Goal: Obtain resource: Download file/media

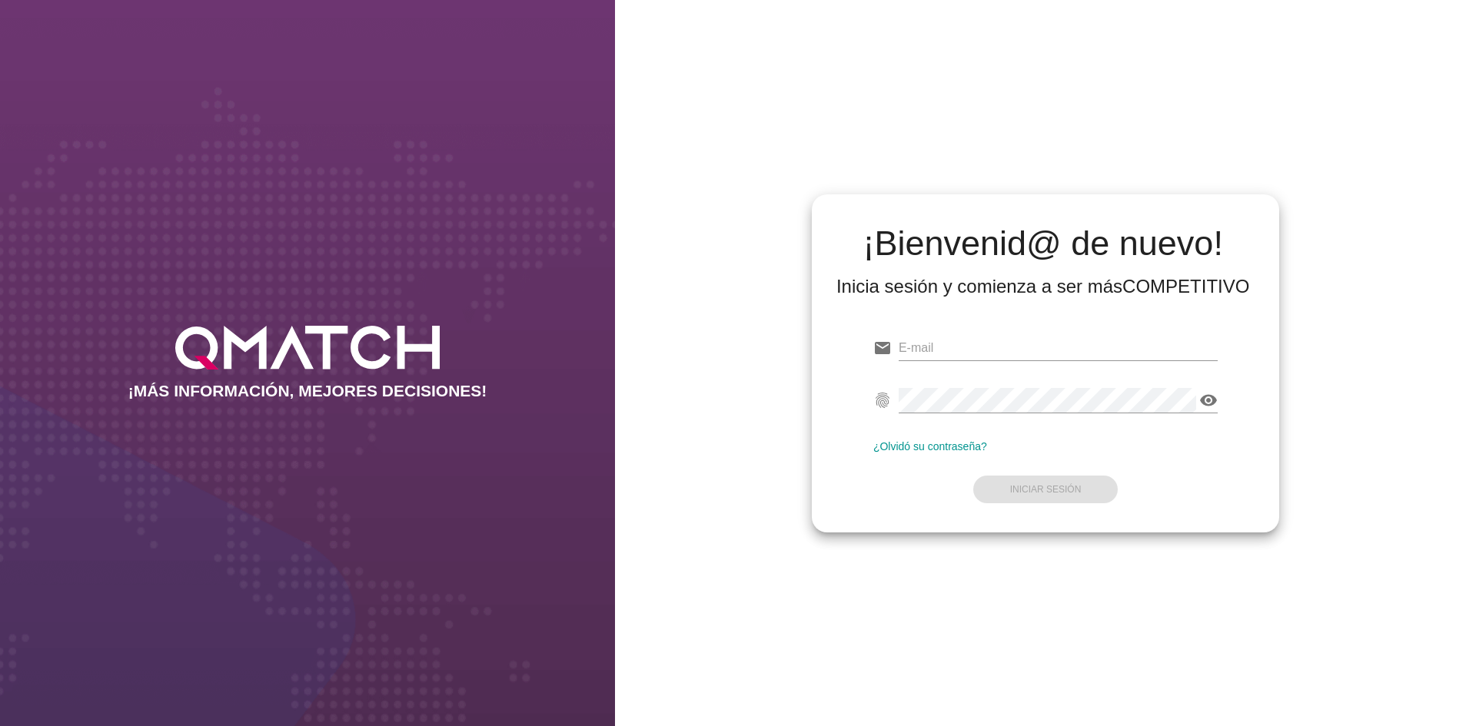
type input "[EMAIL_ADDRESS][DOMAIN_NAME]"
click at [1045, 491] on form "email [EMAIL_ADDRESS][DOMAIN_NAME] fingerprint visibility ¿Olvidó su contraseña…" at bounding box center [1045, 417] width 344 height 181
click at [1082, 488] on button "Iniciar Sesión" at bounding box center [1045, 490] width 145 height 28
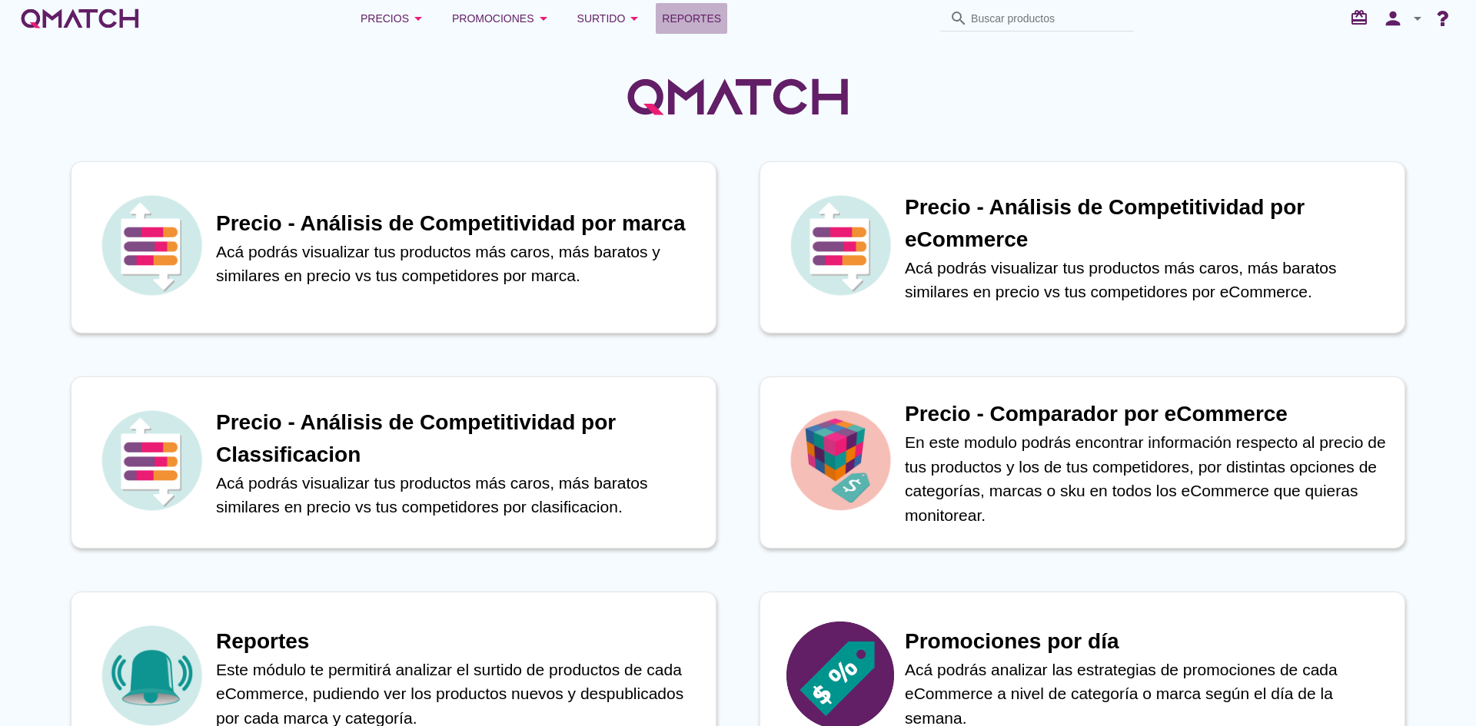
drag, startPoint x: 683, startPoint y: 16, endPoint x: 683, endPoint y: 24, distance: 7.7
click at [683, 16] on span "Reportes" at bounding box center [691, 18] width 59 height 18
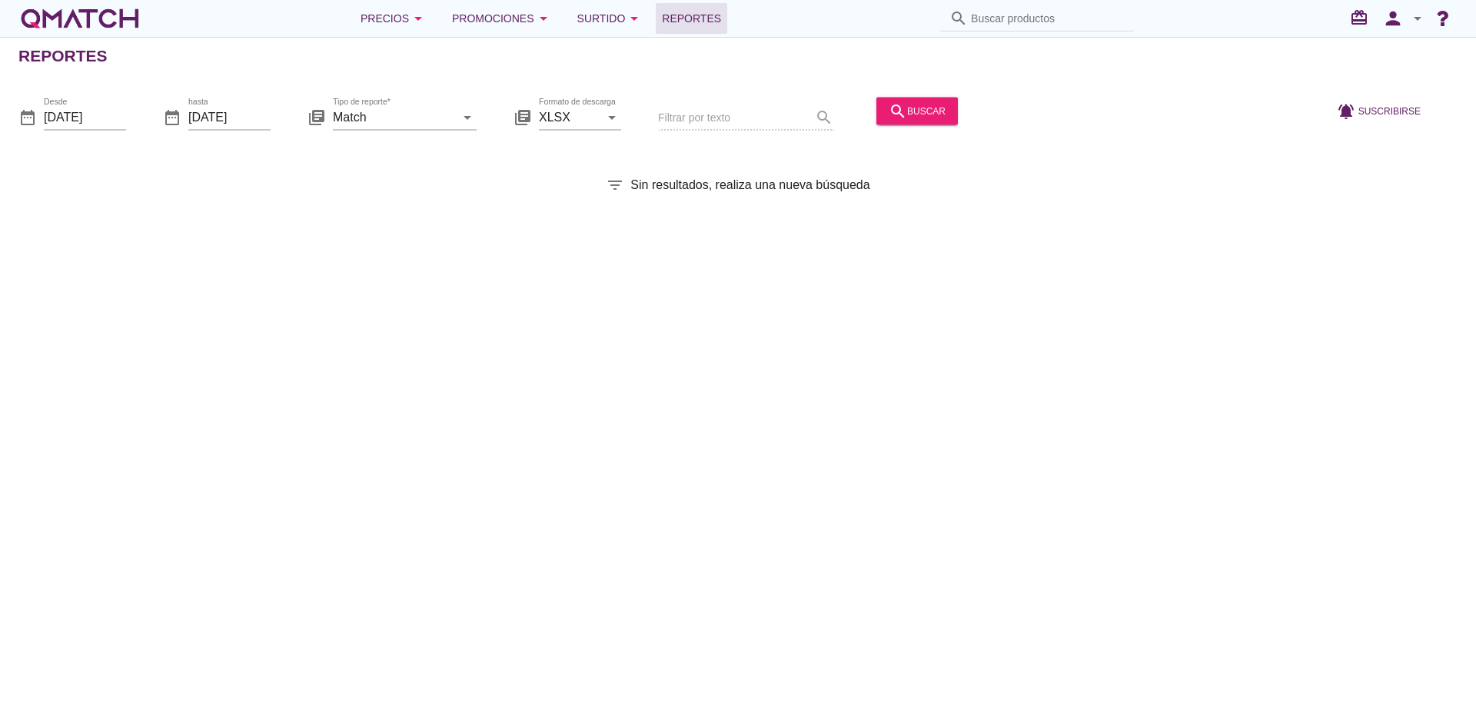
click at [477, 120] on div "date_range Desde [DATE] date_range hasta [DATE] library_books Tipo de reporte* …" at bounding box center [738, 112] width 1476 height 65
drag, startPoint x: 447, startPoint y: 109, endPoint x: 453, endPoint y: 173, distance: 64.1
click at [447, 111] on input "Match" at bounding box center [394, 117] width 122 height 25
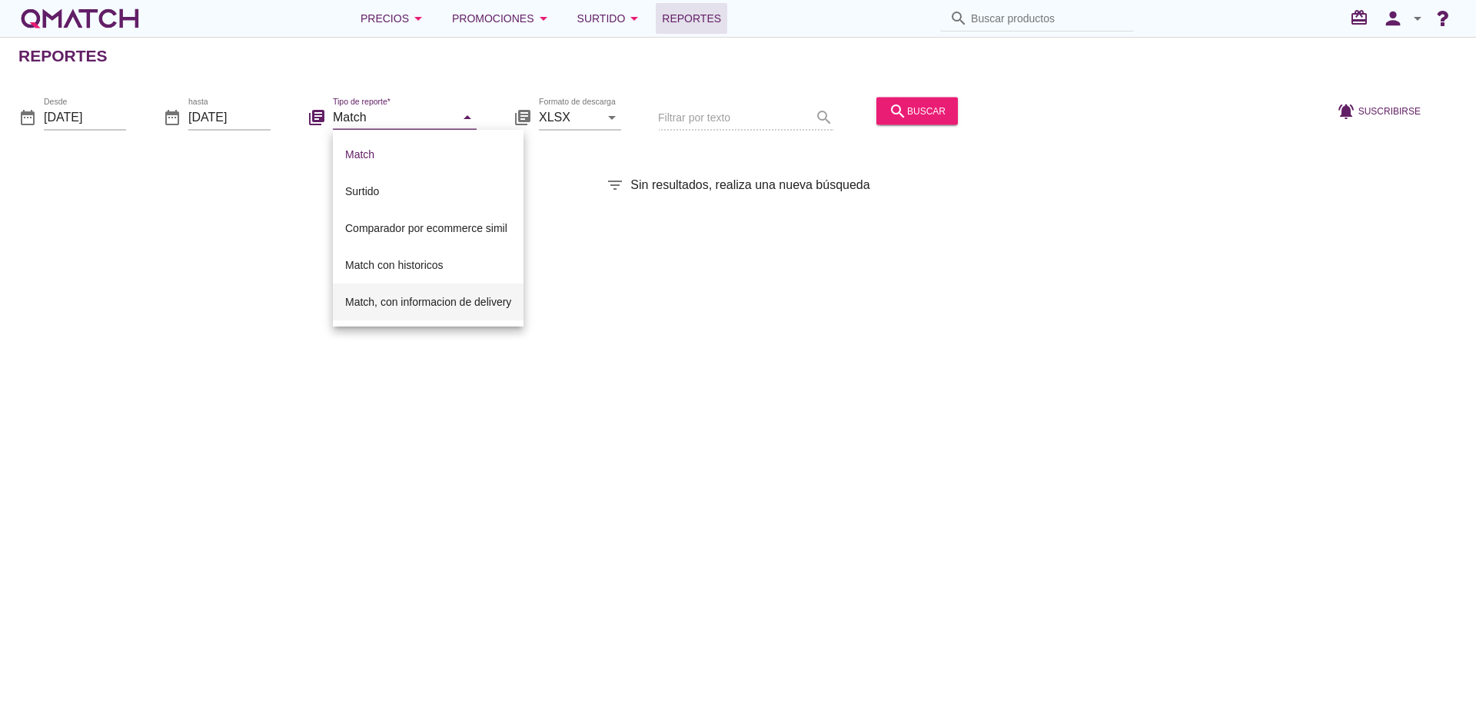
click at [412, 298] on div "Match, con informacion de delivery" at bounding box center [428, 302] width 166 height 18
type input "Match, con informacion de delivery"
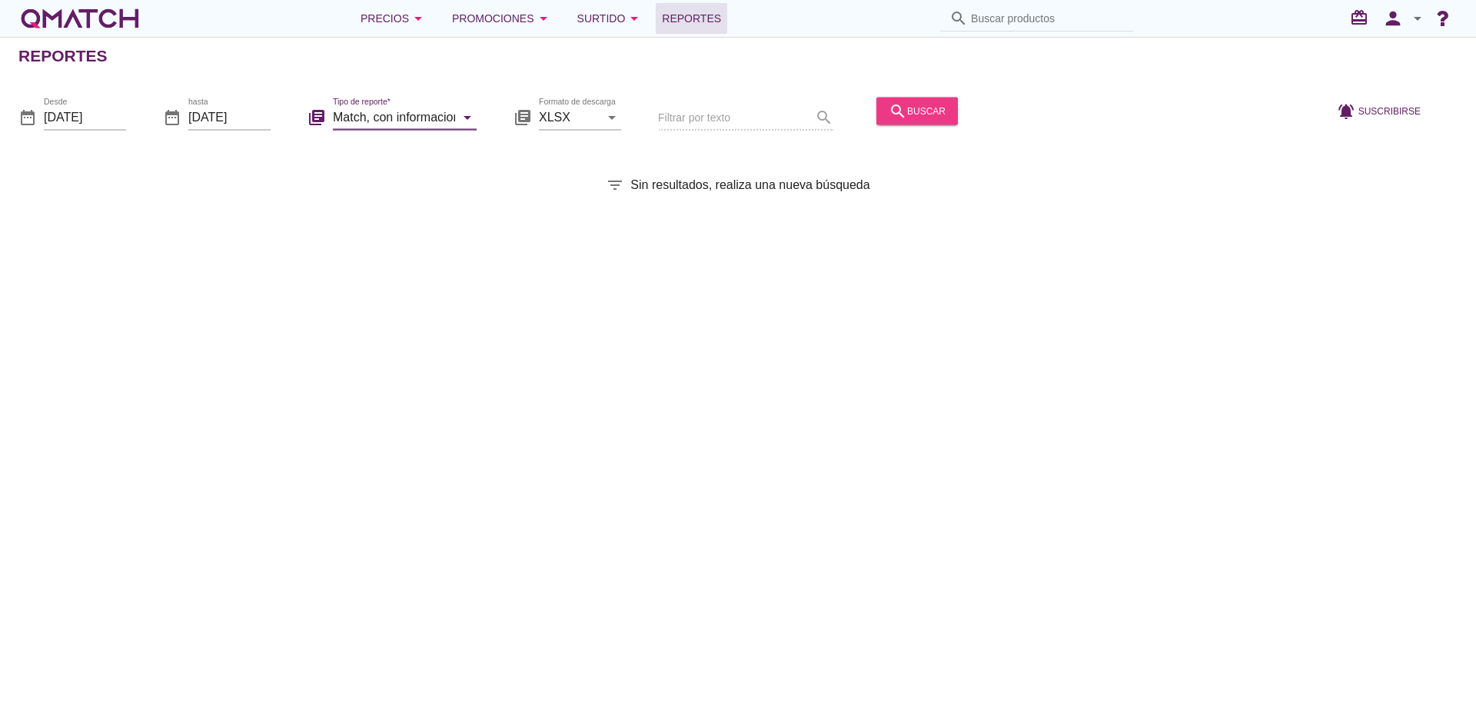
click at [925, 106] on div "search buscar" at bounding box center [917, 110] width 57 height 18
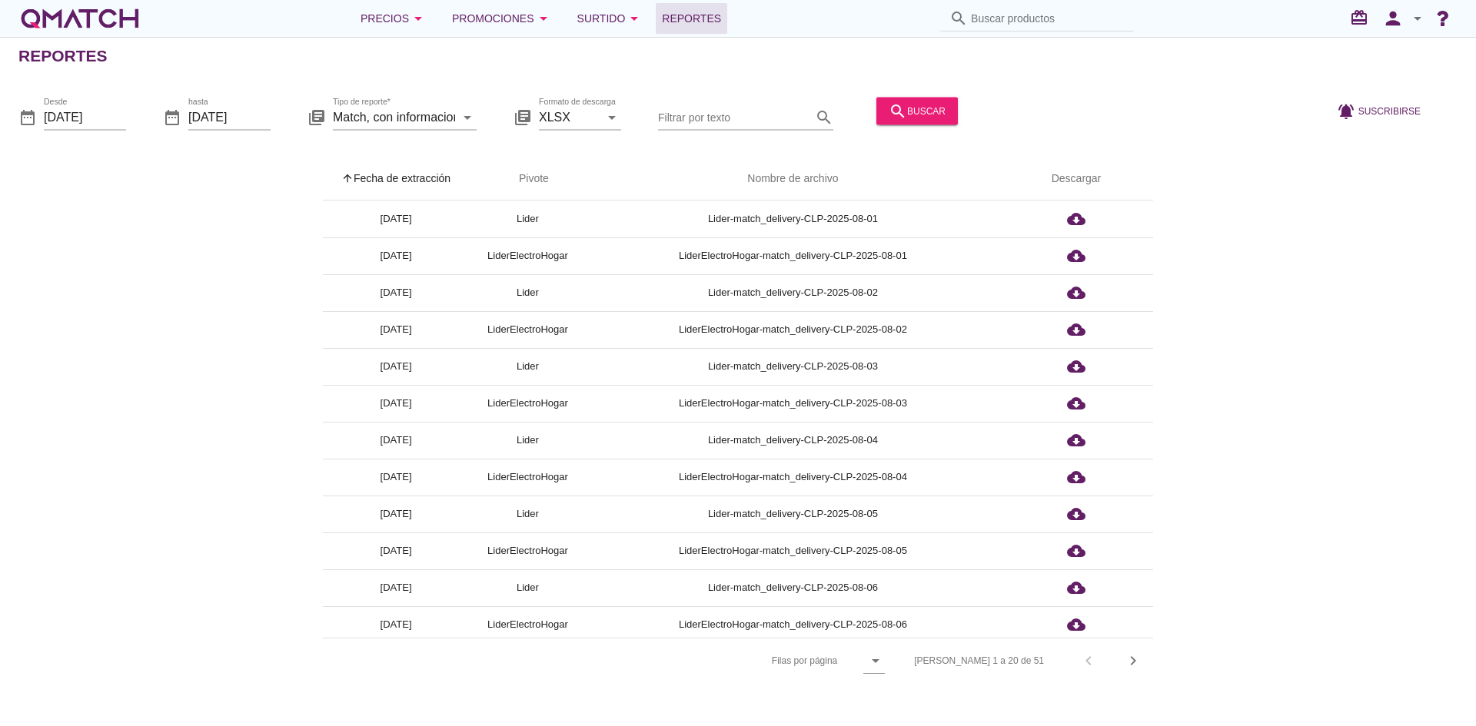
scroll to position [301, 0]
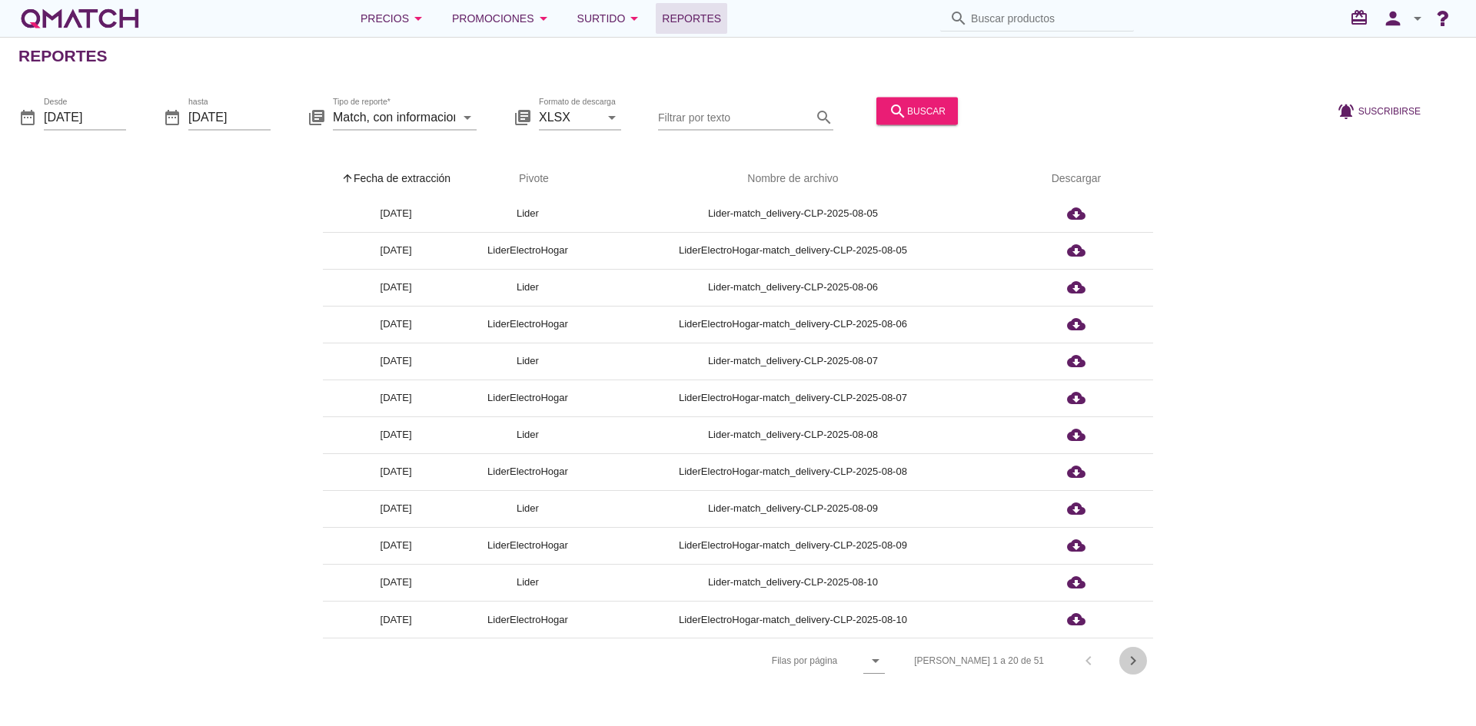
click at [1137, 657] on icon "chevron_right" at bounding box center [1133, 661] width 18 height 18
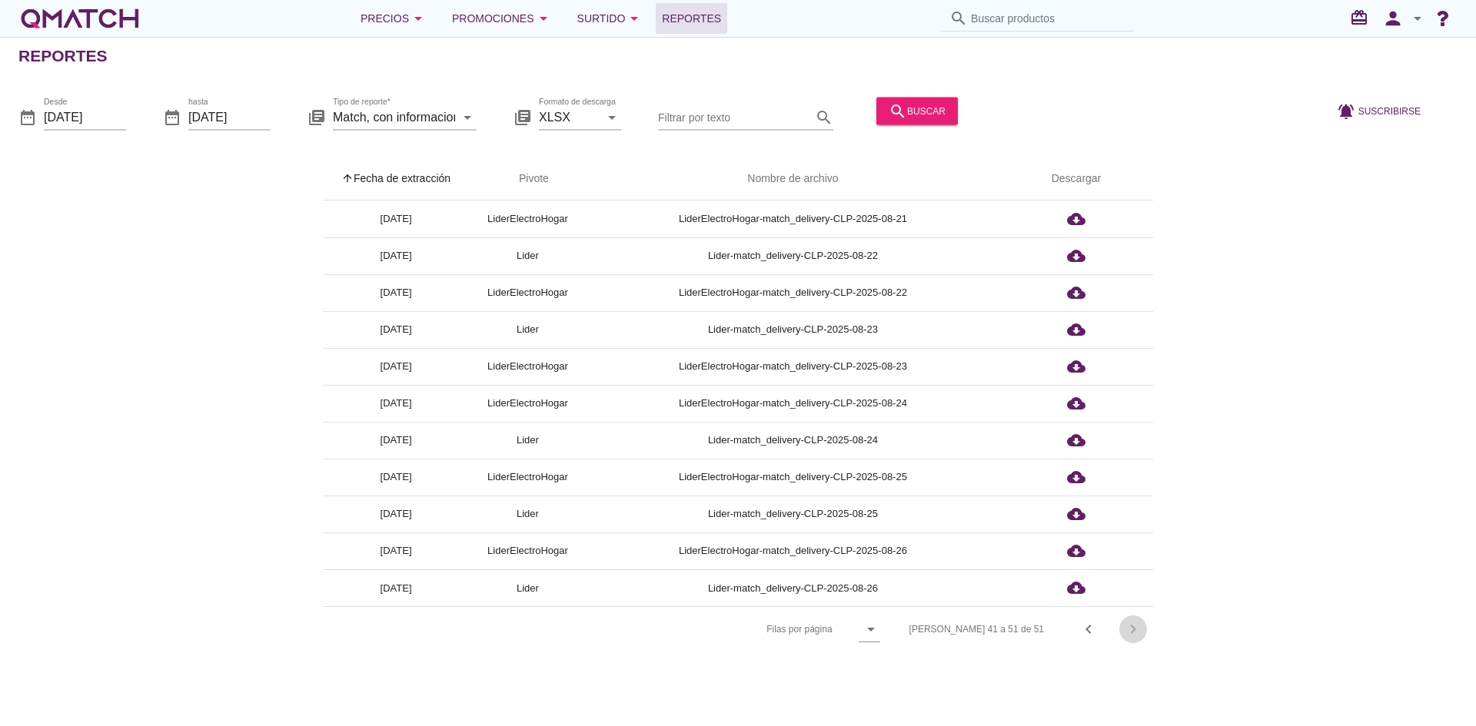
scroll to position [0, 0]
click at [1137, 657] on div "Reportes date_range Desde [DATE] date_range hasta [DATE] library_books Tipo de …" at bounding box center [738, 381] width 1476 height 689
click at [1135, 629] on div "[PERSON_NAME] 41 a 51 de 51 chevron_left chevron_right" at bounding box center [1022, 629] width 262 height 37
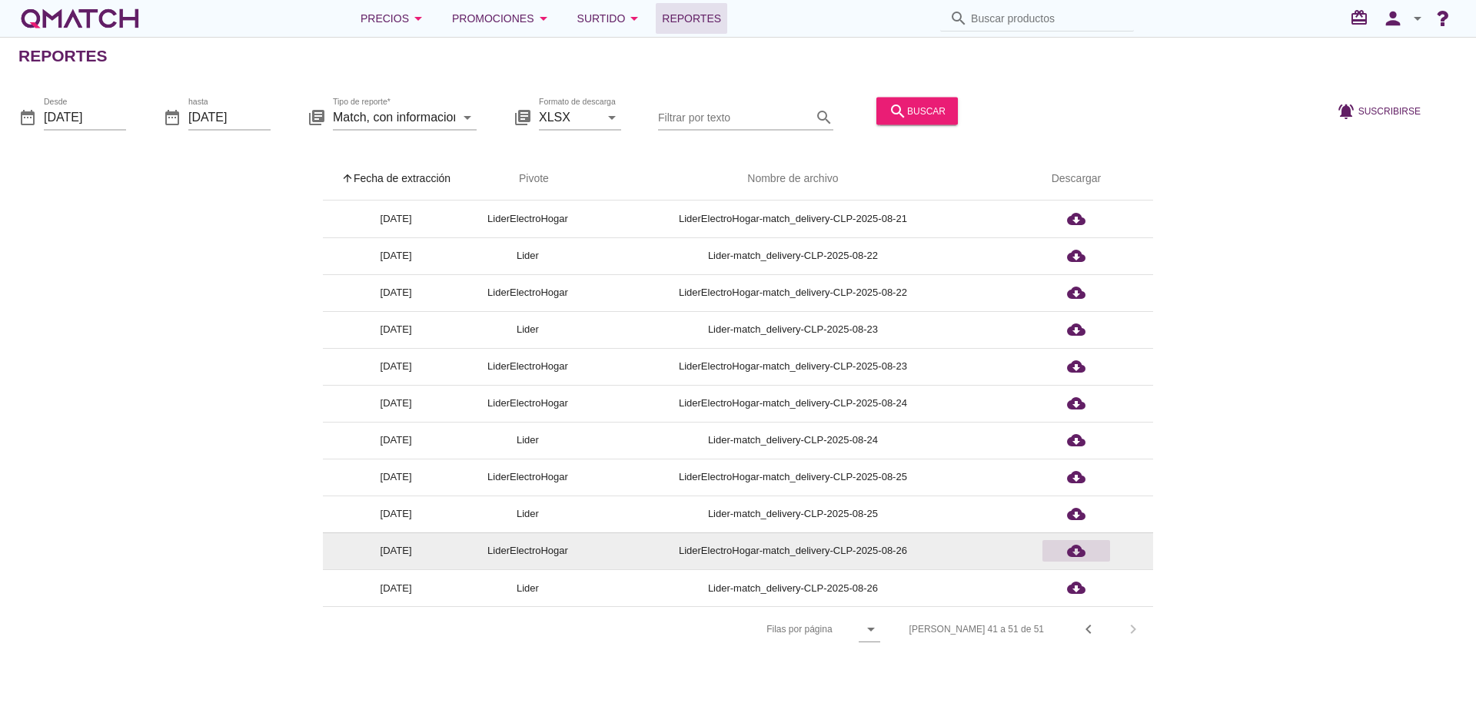
click at [1076, 546] on icon "cloud_download" at bounding box center [1076, 551] width 18 height 18
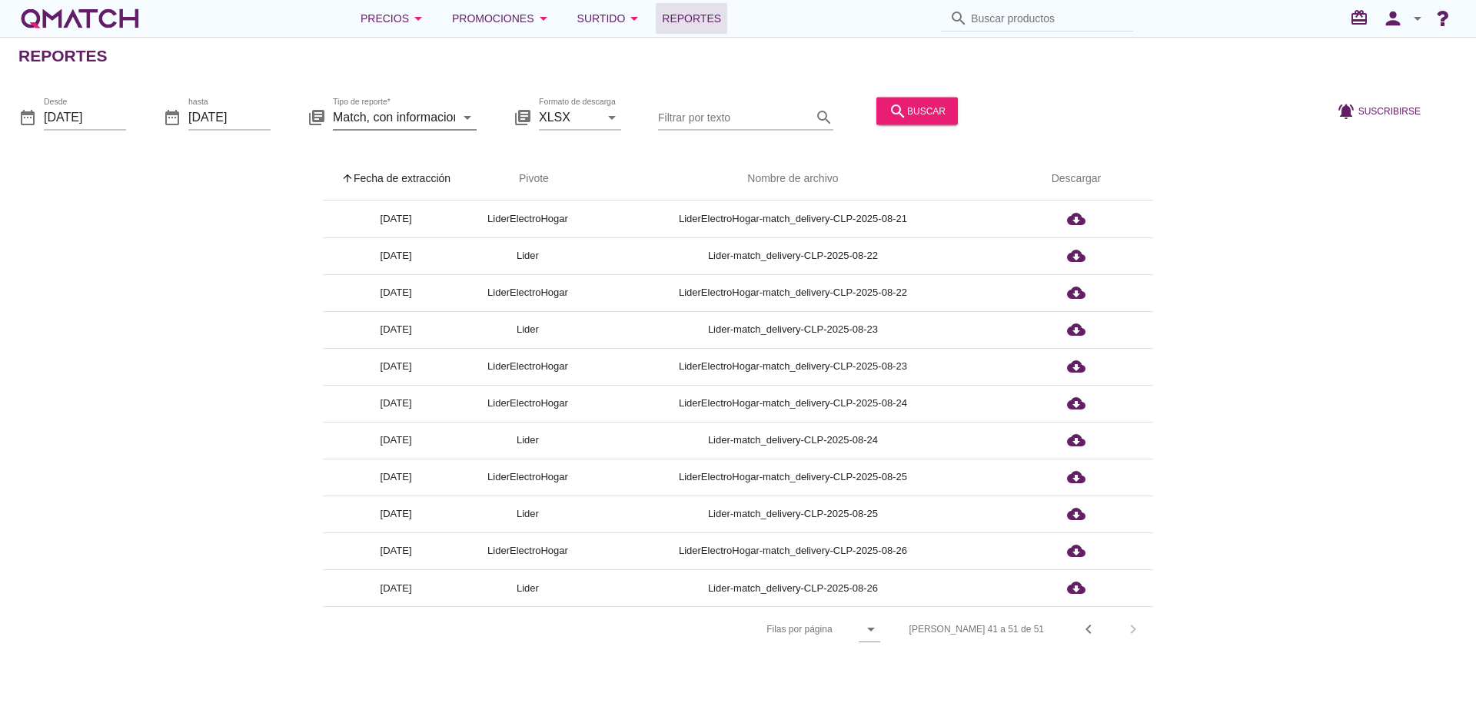
click at [460, 114] on icon "arrow_drop_down" at bounding box center [467, 117] width 18 height 18
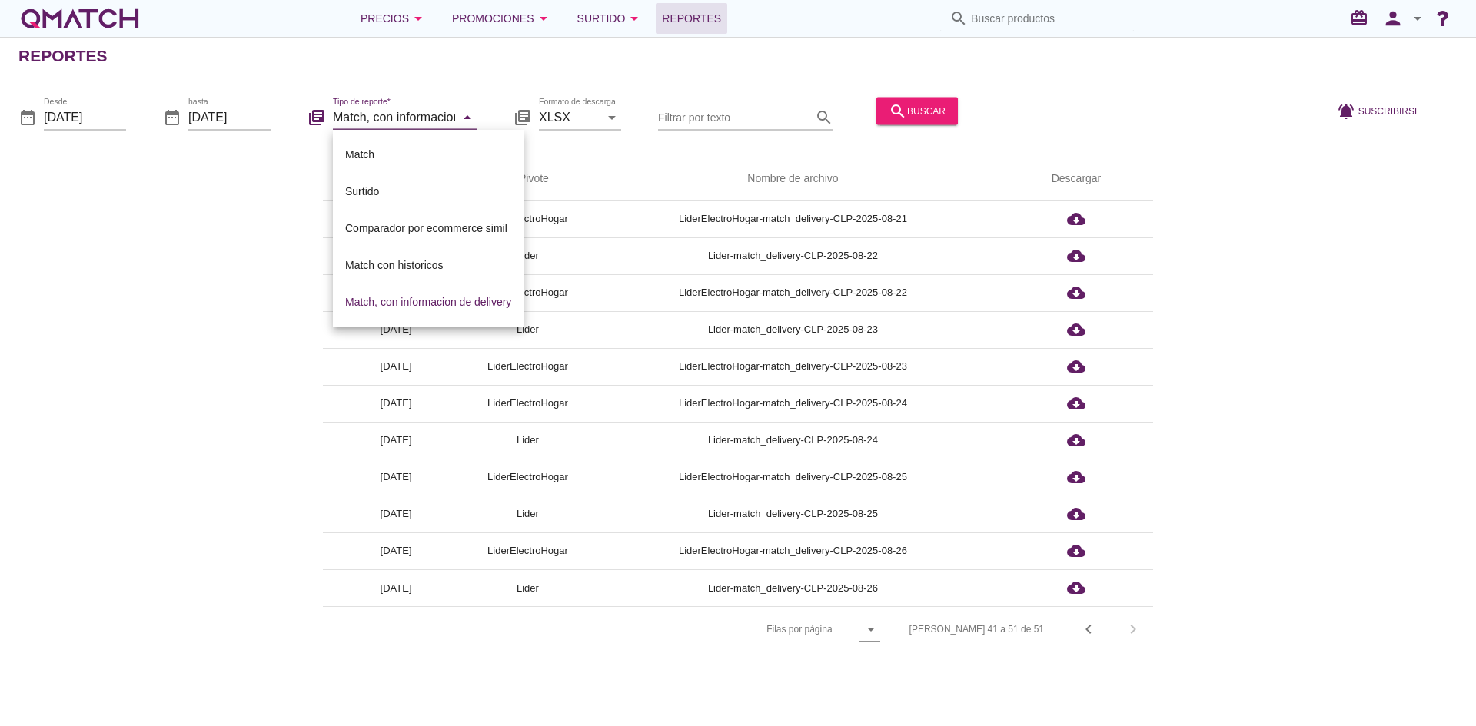
click at [178, 380] on div "arrow_upward Fecha de extracción arrow_upward Pivote Nombre de archivo Descarga…" at bounding box center [737, 405] width 1439 height 495
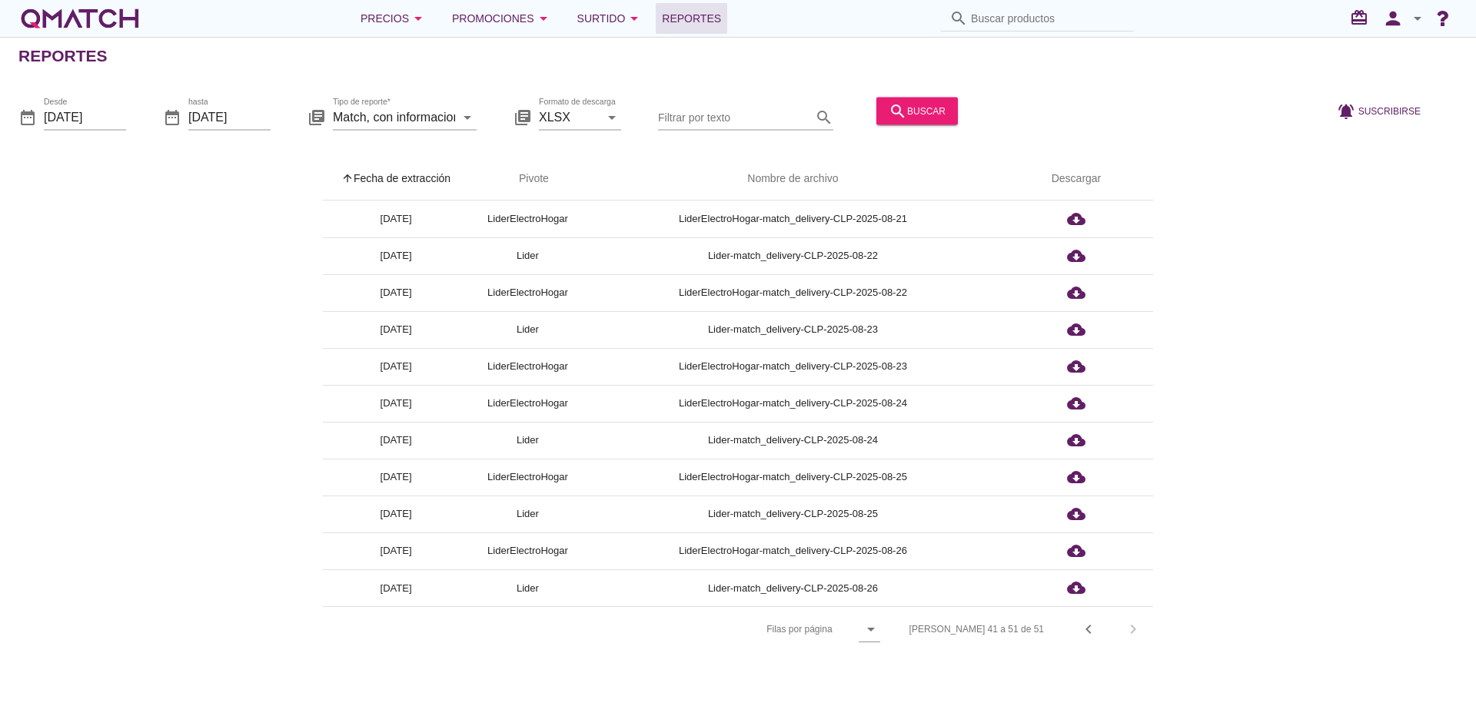
click at [234, 558] on div "arrow_upward Fecha de extracción arrow_upward Pivote Nombre de archivo Descarga…" at bounding box center [737, 405] width 1439 height 495
click at [1288, 508] on div "arrow_upward Fecha de extracción arrow_upward Pivote Nombre de archivo Descarga…" at bounding box center [737, 405] width 1439 height 495
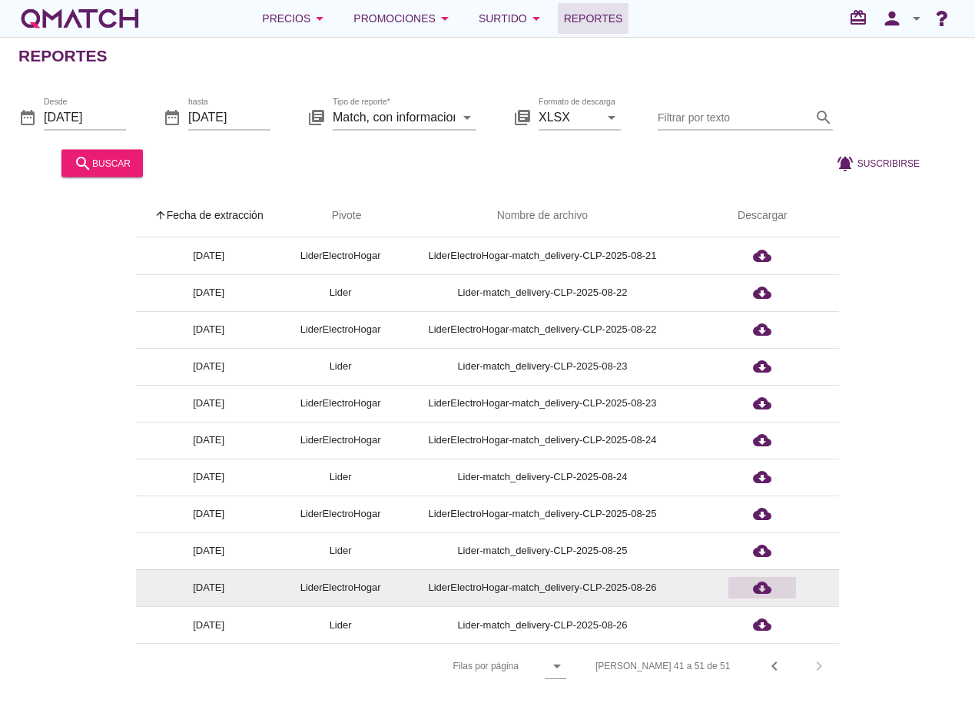
click at [767, 583] on icon "cloud_download" at bounding box center [762, 588] width 18 height 18
